Goal: Task Accomplishment & Management: Manage account settings

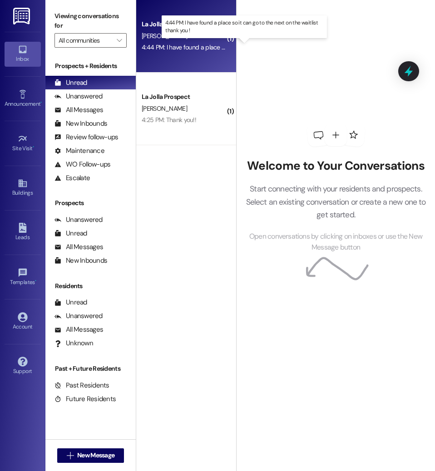
click at [186, 50] on div "4:44 PM: I have found a place so it can go to the next on the waitlist thank yo…" at bounding box center [246, 47] width 208 height 8
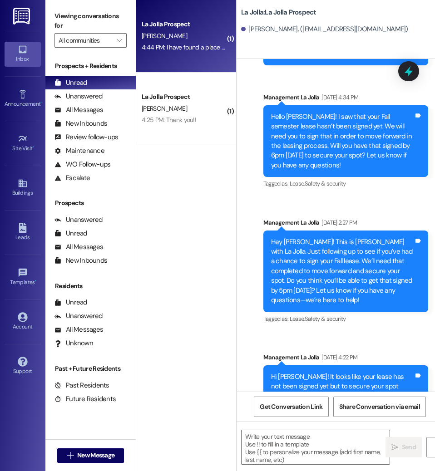
scroll to position [2363, 0]
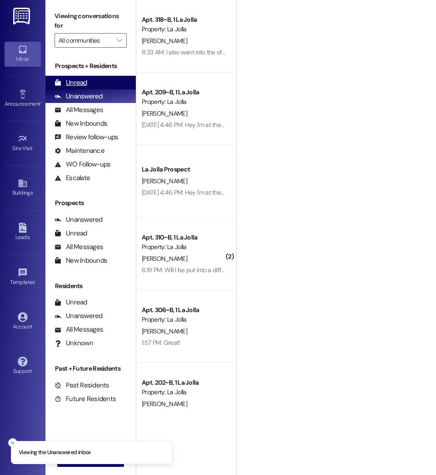
click at [106, 83] on div "Unread (0)" at bounding box center [90, 83] width 90 height 14
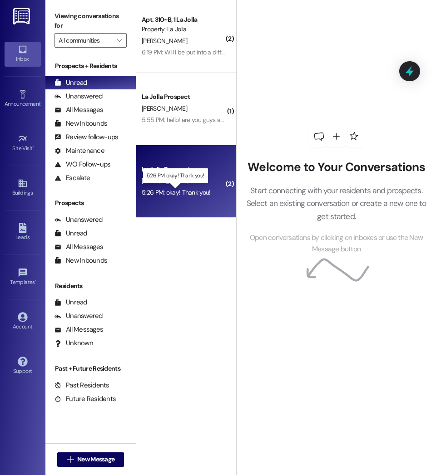
click at [195, 190] on div "5:26 PM: okay! Thank you! 5:26 PM: okay! Thank you!" at bounding box center [176, 192] width 69 height 8
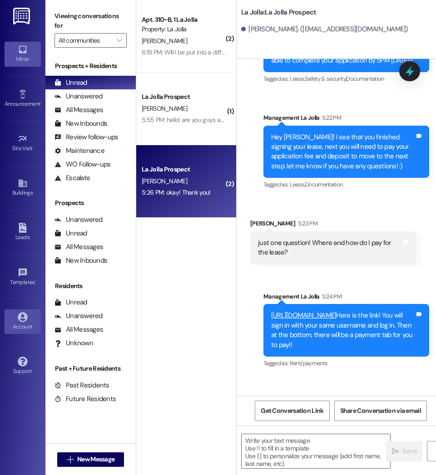
scroll to position [346, 0]
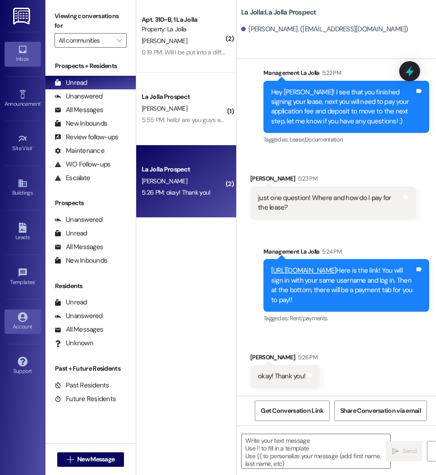
click at [21, 319] on icon at bounding box center [23, 317] width 10 height 10
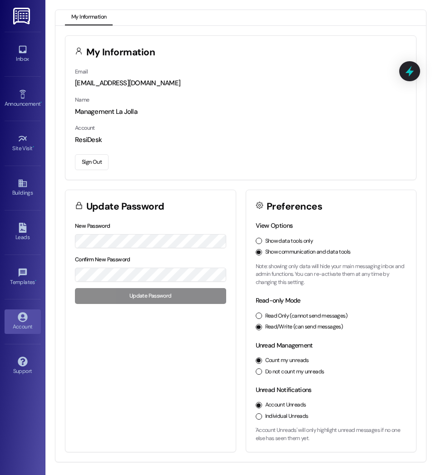
click at [85, 167] on button "Sign Out" at bounding box center [92, 162] width 34 height 16
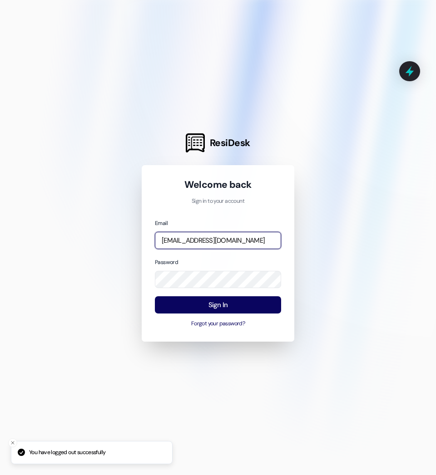
click at [223, 239] on input "[EMAIL_ADDRESS][DOMAIN_NAME]" at bounding box center [218, 241] width 126 height 18
type input "[EMAIL_ADDRESS][DOMAIN_NAME]"
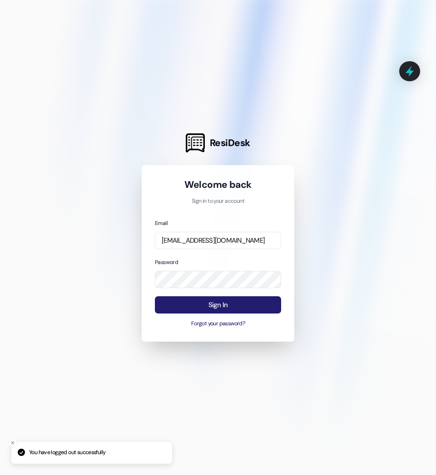
click at [231, 300] on button "Sign In" at bounding box center [218, 305] width 126 height 18
